Goal: Task Accomplishment & Management: Manage account settings

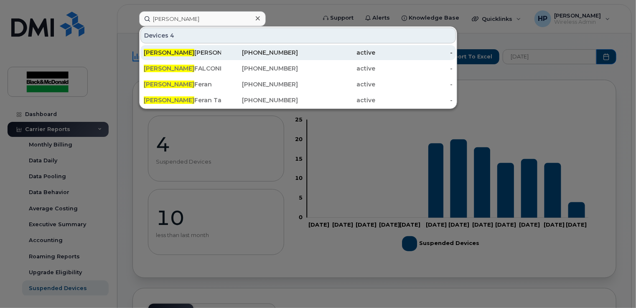
type input "james"
click at [200, 54] on div "James Ferran" at bounding box center [182, 52] width 77 height 8
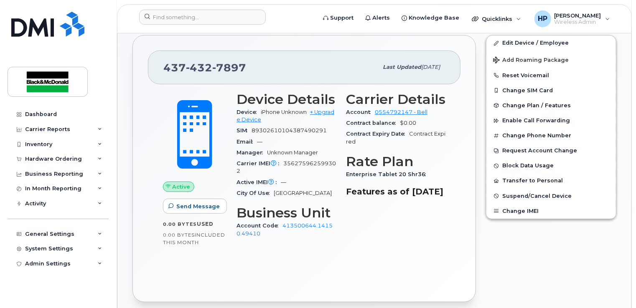
scroll to position [171, 0]
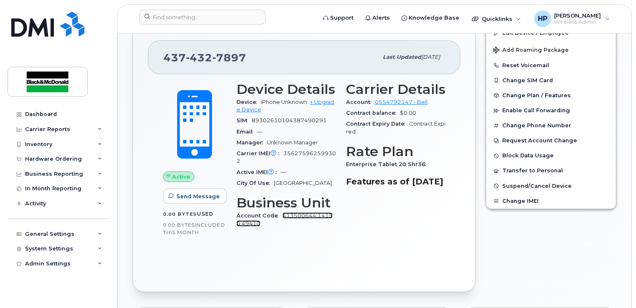
click at [289, 216] on link "413500644.14150.49410" at bounding box center [284, 220] width 96 height 14
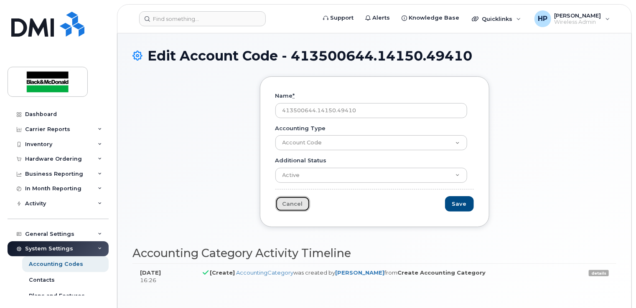
drag, startPoint x: 294, startPoint y: 200, endPoint x: 306, endPoint y: 203, distance: 12.2
click at [294, 199] on link "Cancel" at bounding box center [292, 203] width 35 height 15
click at [294, 203] on link "Cancel" at bounding box center [292, 203] width 35 height 15
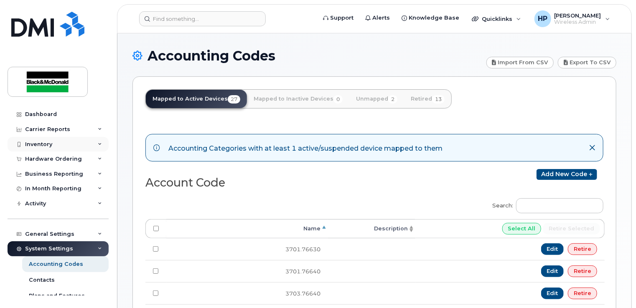
click at [44, 143] on div "Inventory" at bounding box center [38, 144] width 27 height 7
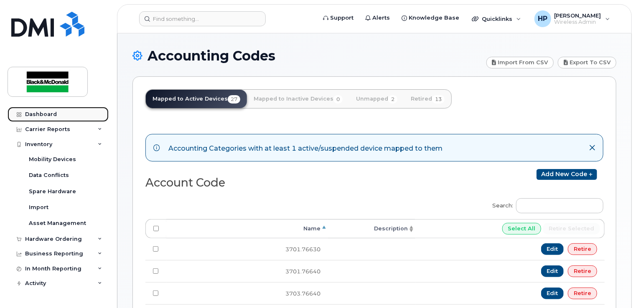
click at [37, 117] on link "Dashboard" at bounding box center [58, 114] width 101 height 15
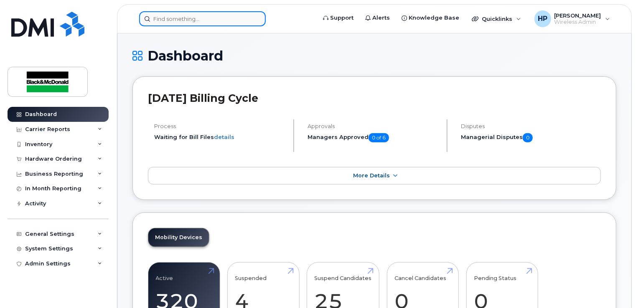
click at [193, 21] on input at bounding box center [202, 18] width 127 height 15
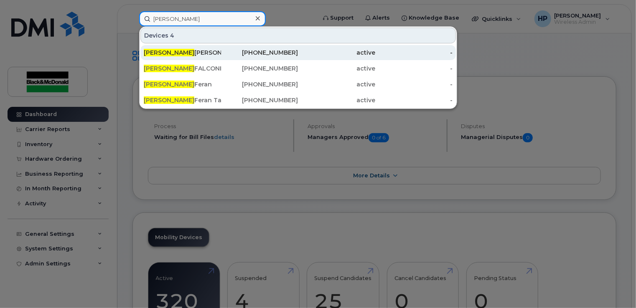
type input "[PERSON_NAME]"
click at [197, 51] on div "[PERSON_NAME]" at bounding box center [182, 52] width 77 height 8
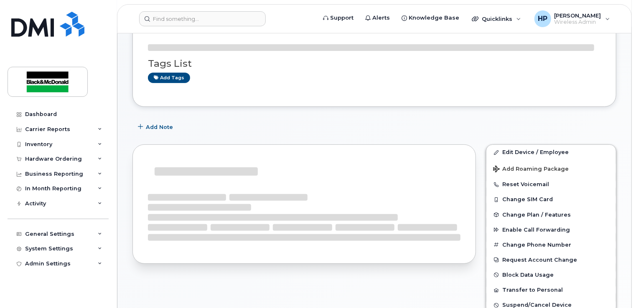
scroll to position [84, 0]
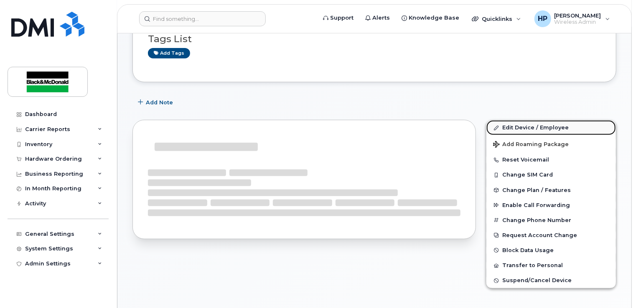
click at [519, 125] on link "Edit Device / Employee" at bounding box center [551, 127] width 130 height 15
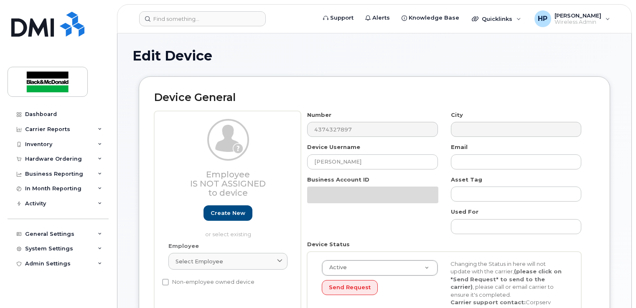
select select "34600611"
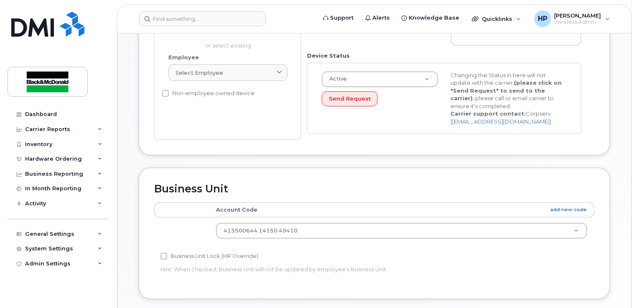
scroll to position [209, 0]
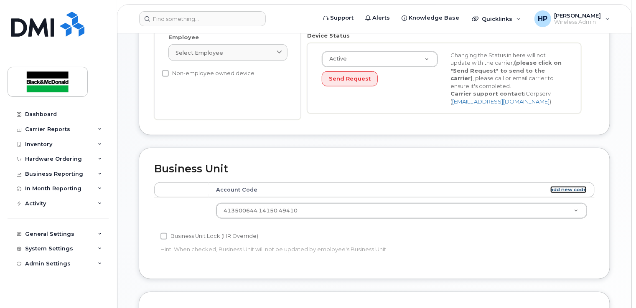
click at [563, 187] on link "add new code" at bounding box center [568, 189] width 36 height 7
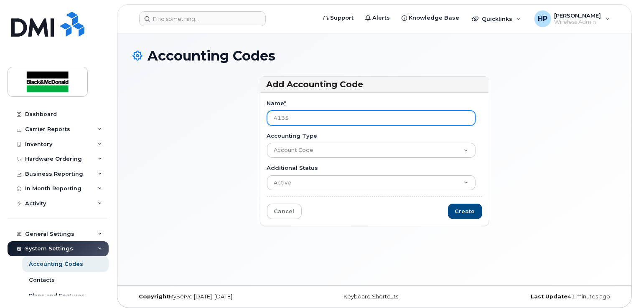
click at [300, 118] on input "4135" at bounding box center [371, 118] width 208 height 15
type input "413502001.14150.49410"
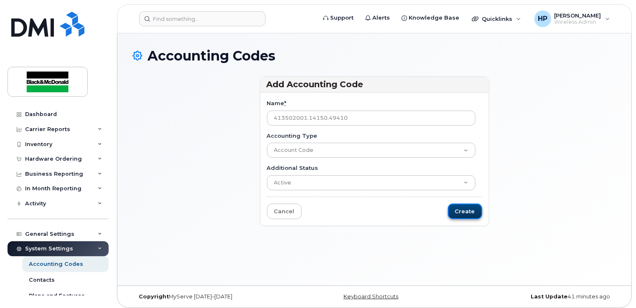
click at [466, 213] on input "Create" at bounding box center [465, 211] width 34 height 15
type input "Saving..."
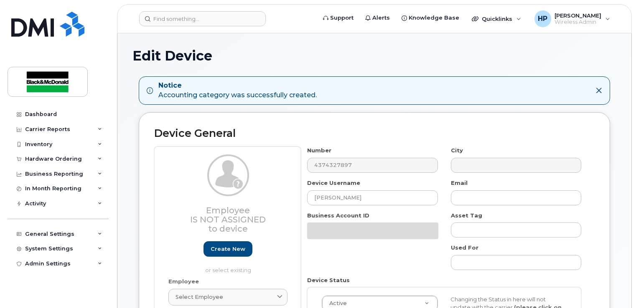
select select "34600611"
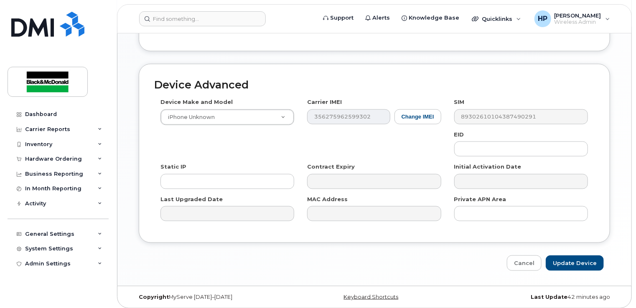
scroll to position [476, 0]
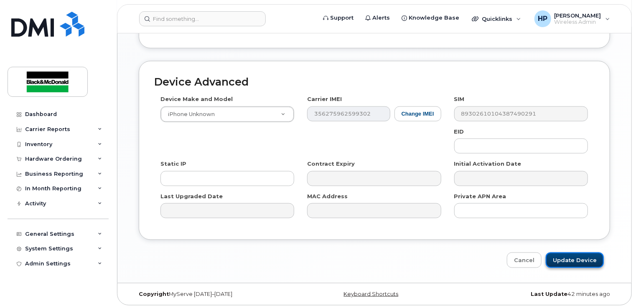
drag, startPoint x: 595, startPoint y: 258, endPoint x: 583, endPoint y: 253, distance: 12.2
click at [593, 258] on input "Update Device" at bounding box center [575, 260] width 58 height 15
type input "Saving..."
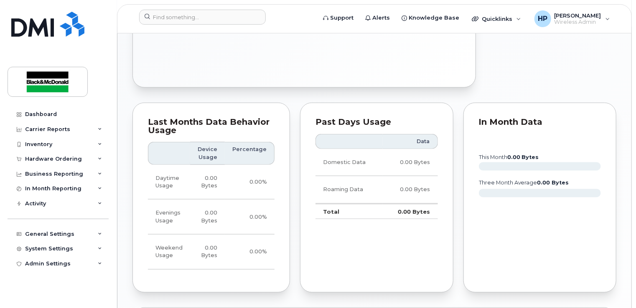
scroll to position [578, 0]
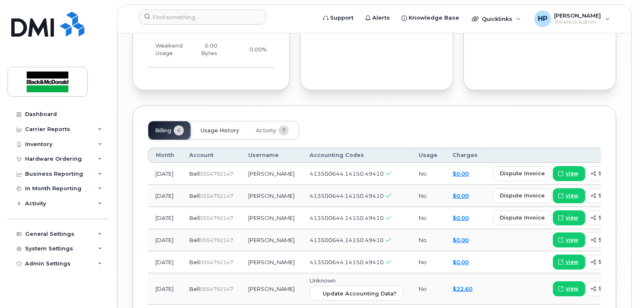
click at [214, 132] on button "Usage History" at bounding box center [220, 131] width 52 height 18
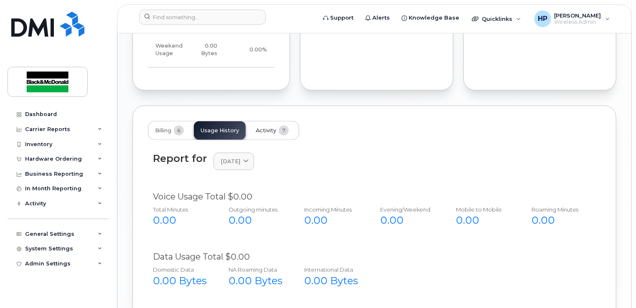
click at [275, 128] on span "Activity" at bounding box center [266, 130] width 20 height 7
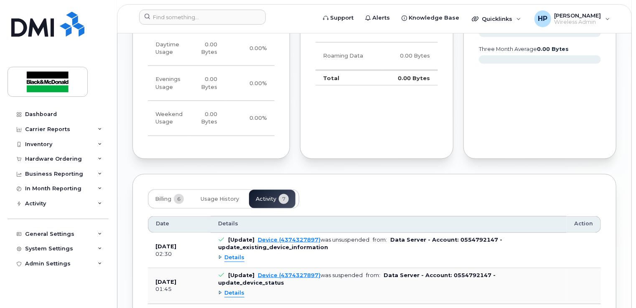
scroll to position [494, 0]
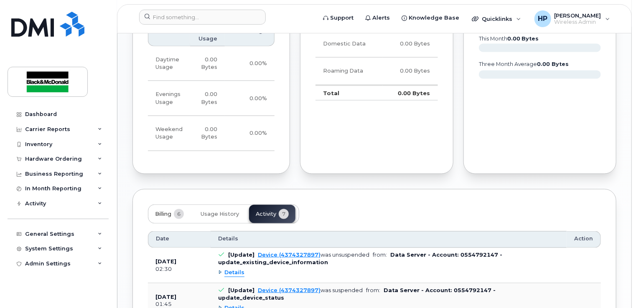
click at [163, 215] on span "Billing" at bounding box center [163, 214] width 16 height 7
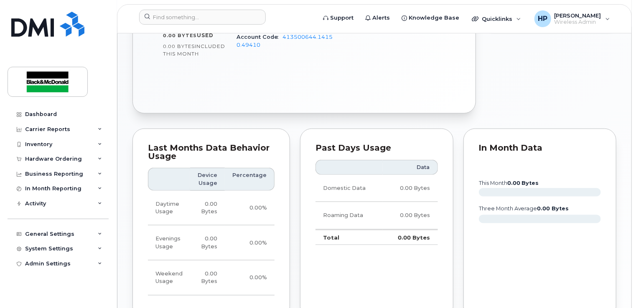
scroll to position [160, 0]
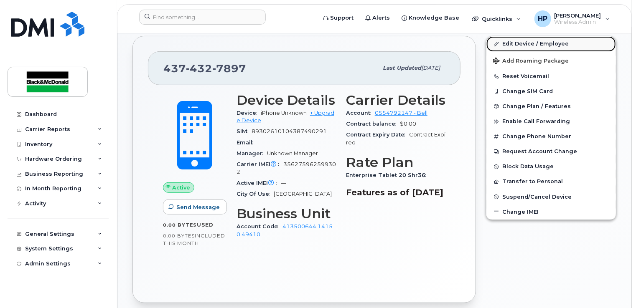
click at [523, 41] on link "Edit Device / Employee" at bounding box center [551, 43] width 130 height 15
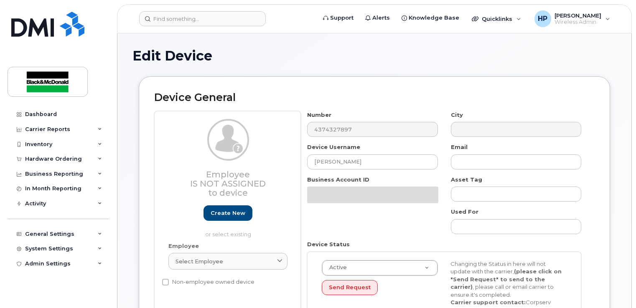
select select "34600611"
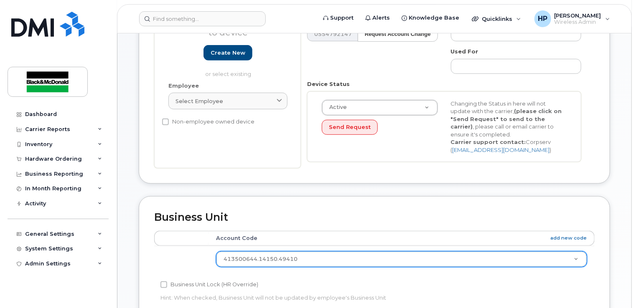
scroll to position [209, 0]
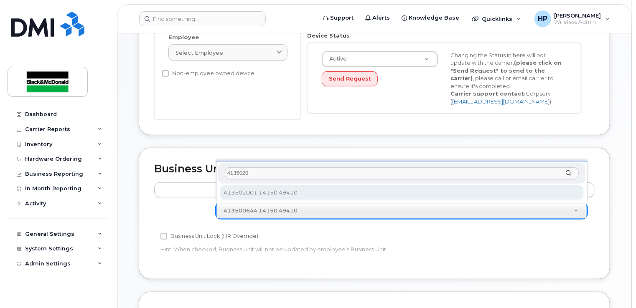
type input "4135020"
select select "35776801"
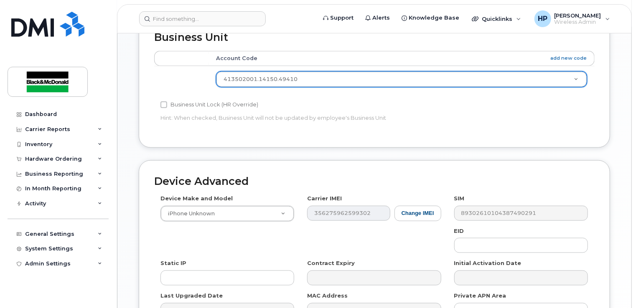
scroll to position [440, 0]
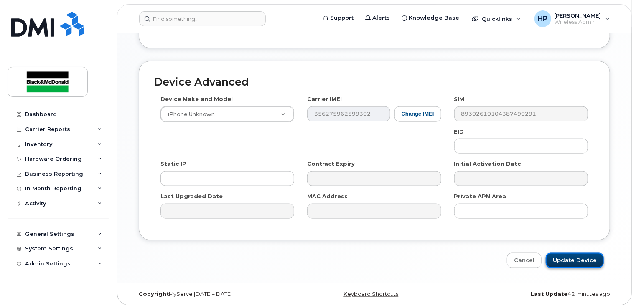
click at [583, 263] on input "Update Device" at bounding box center [575, 260] width 58 height 15
type input "Saving..."
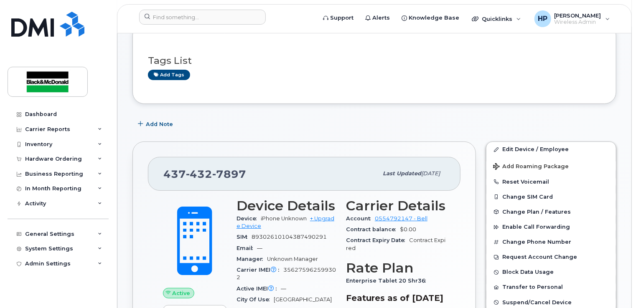
scroll to position [42, 0]
